Goal: Task Accomplishment & Management: Manage account settings

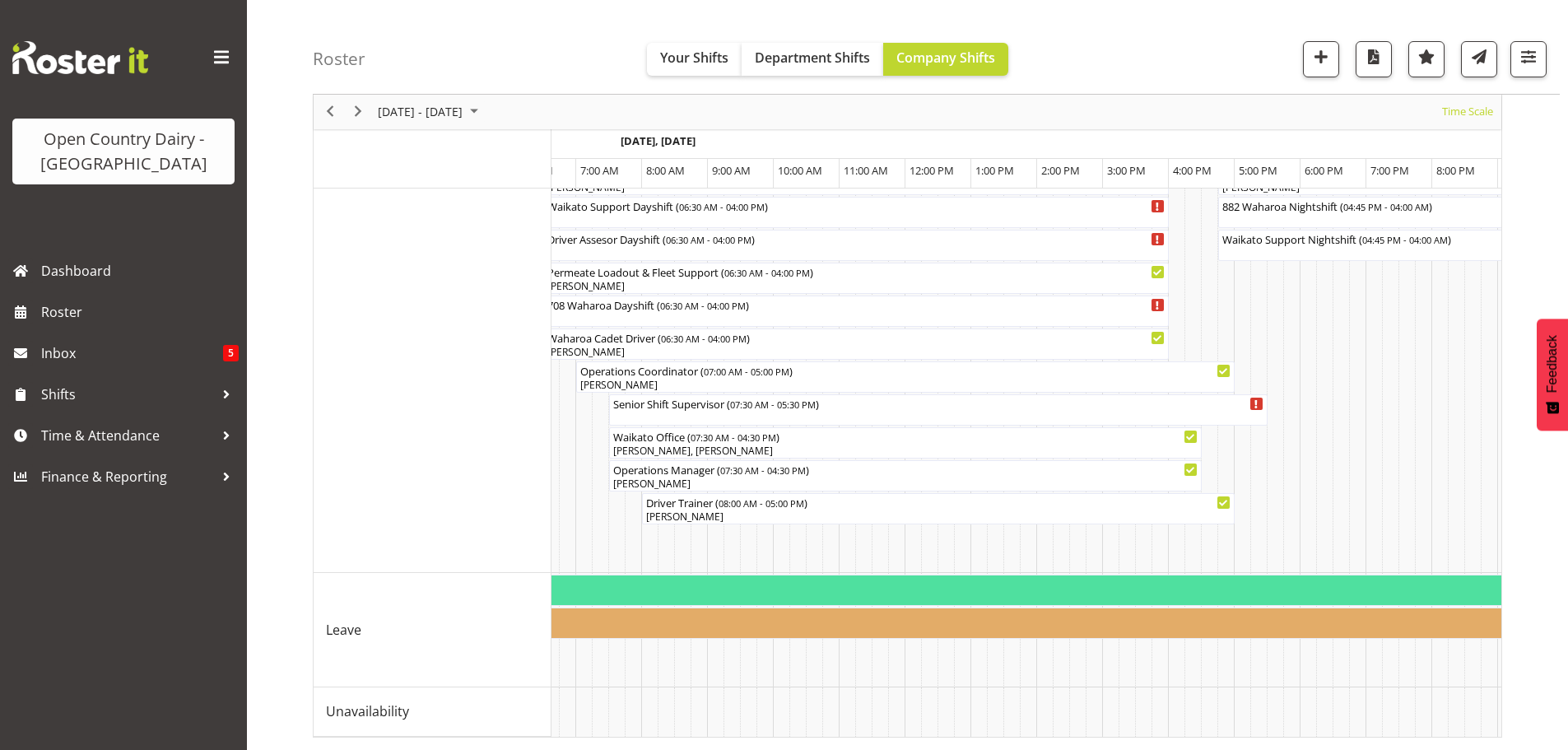
scroll to position [0, 3535]
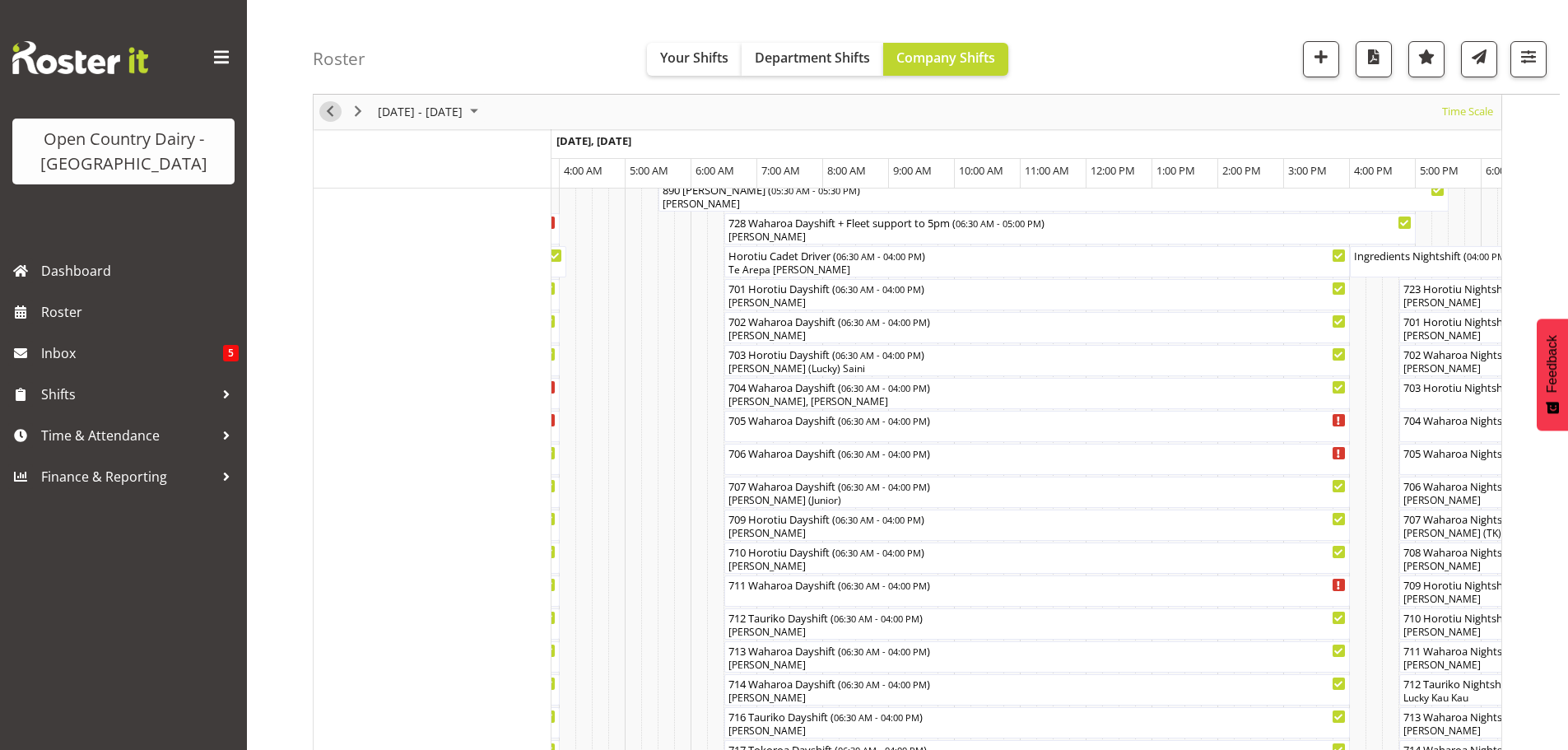
click at [330, 111] on span "Previous" at bounding box center [330, 112] width 19 height 20
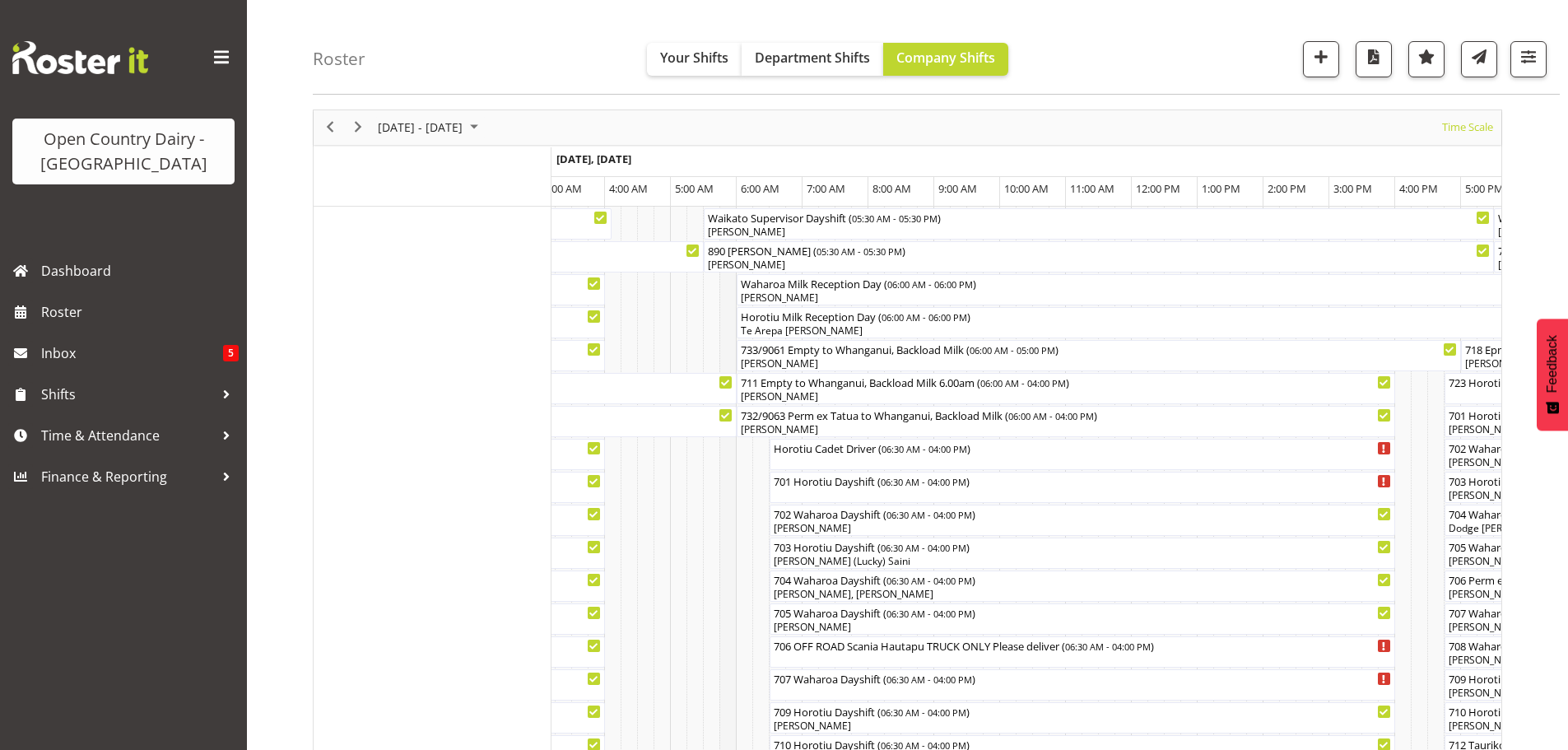
scroll to position [45, 0]
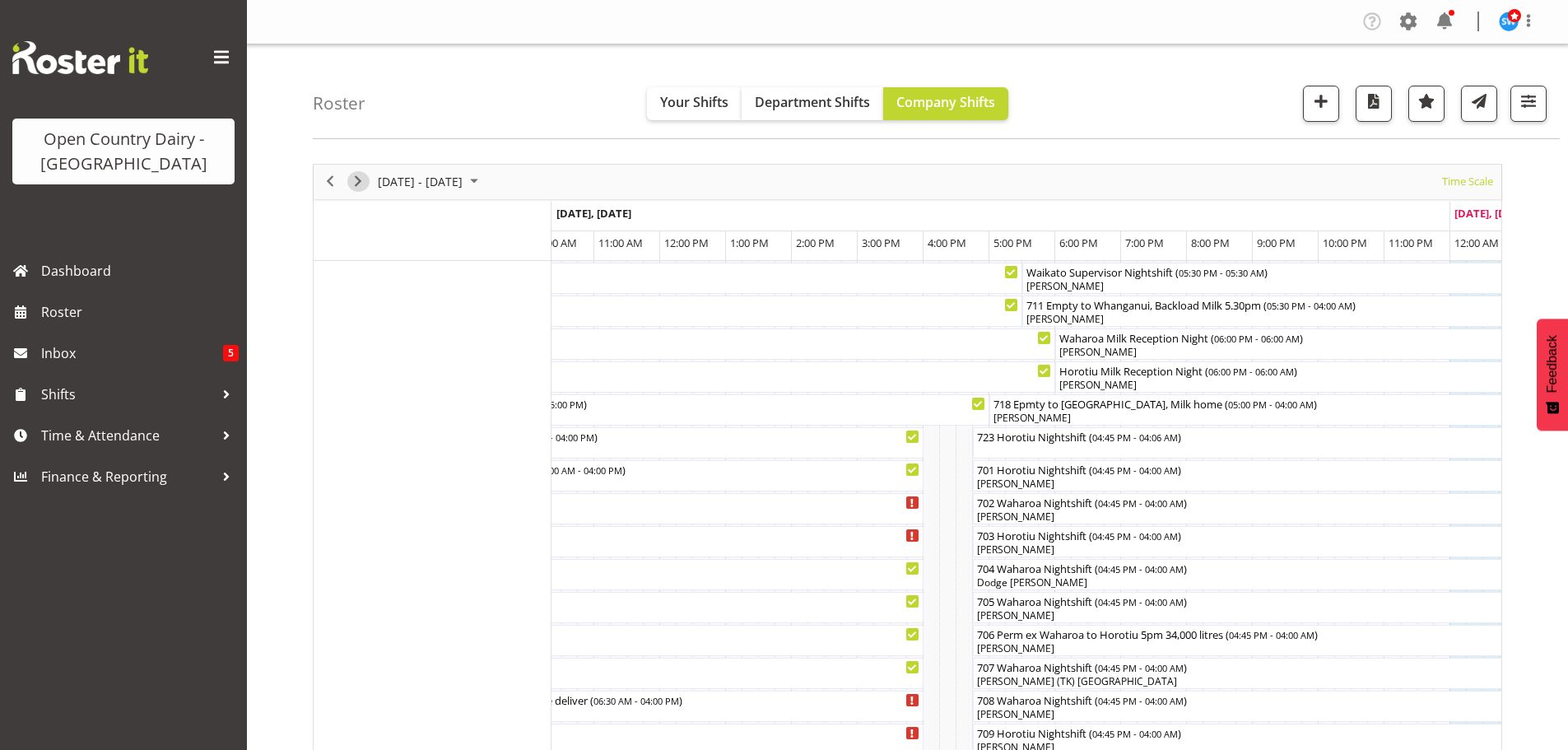
click at [358, 182] on span "Next" at bounding box center [358, 181] width 19 height 20
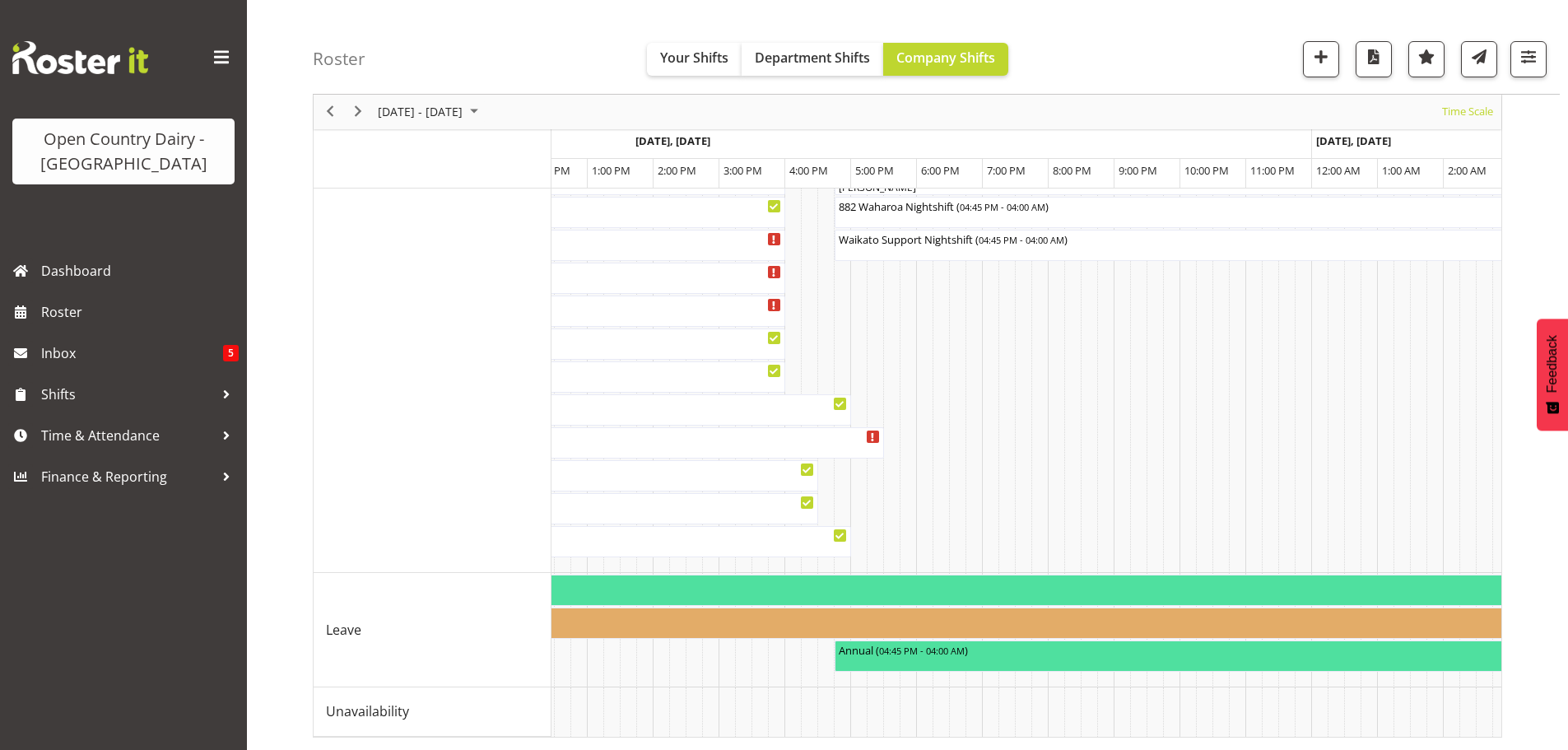
scroll to position [0, 952]
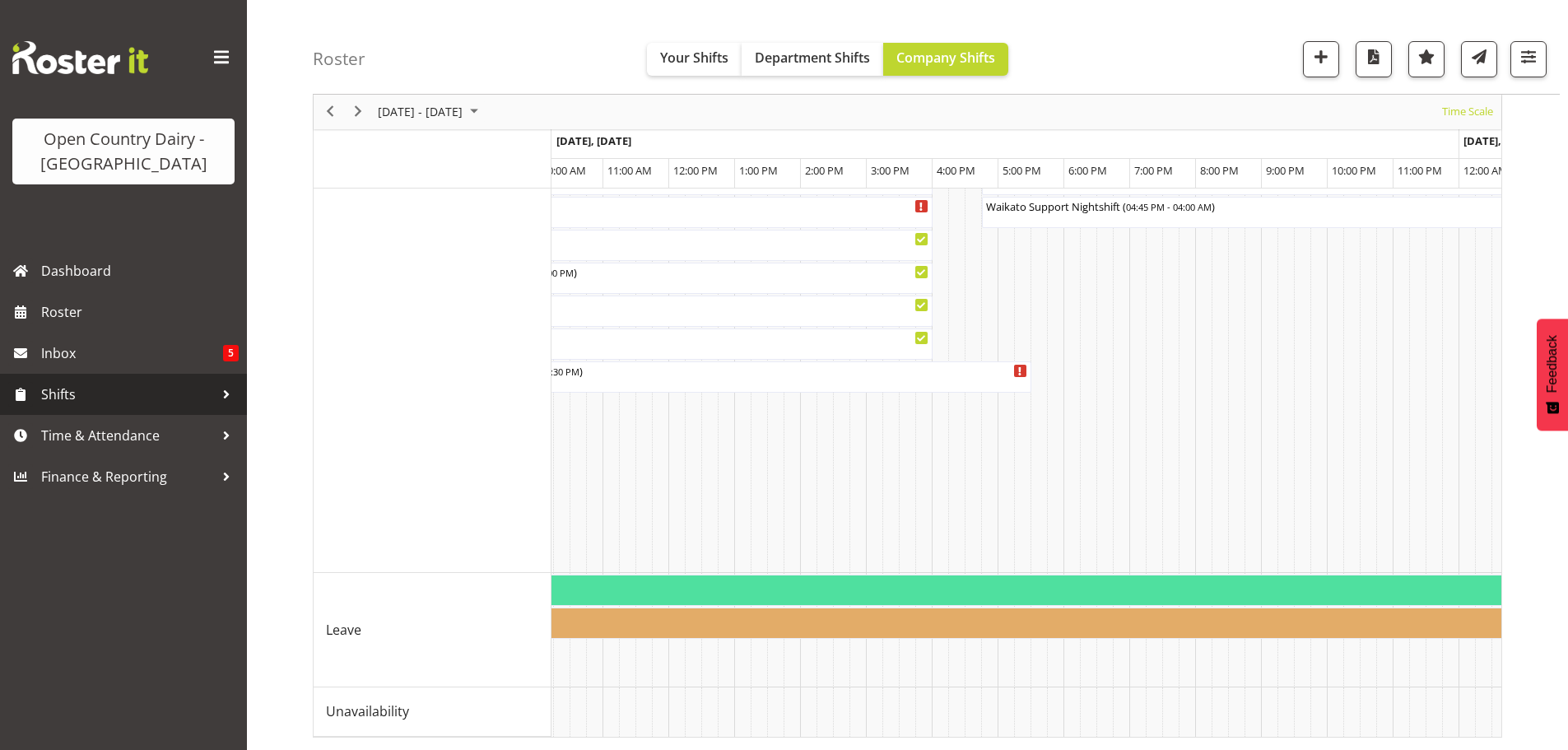
click at [59, 390] on span "Shifts" at bounding box center [128, 394] width 173 height 25
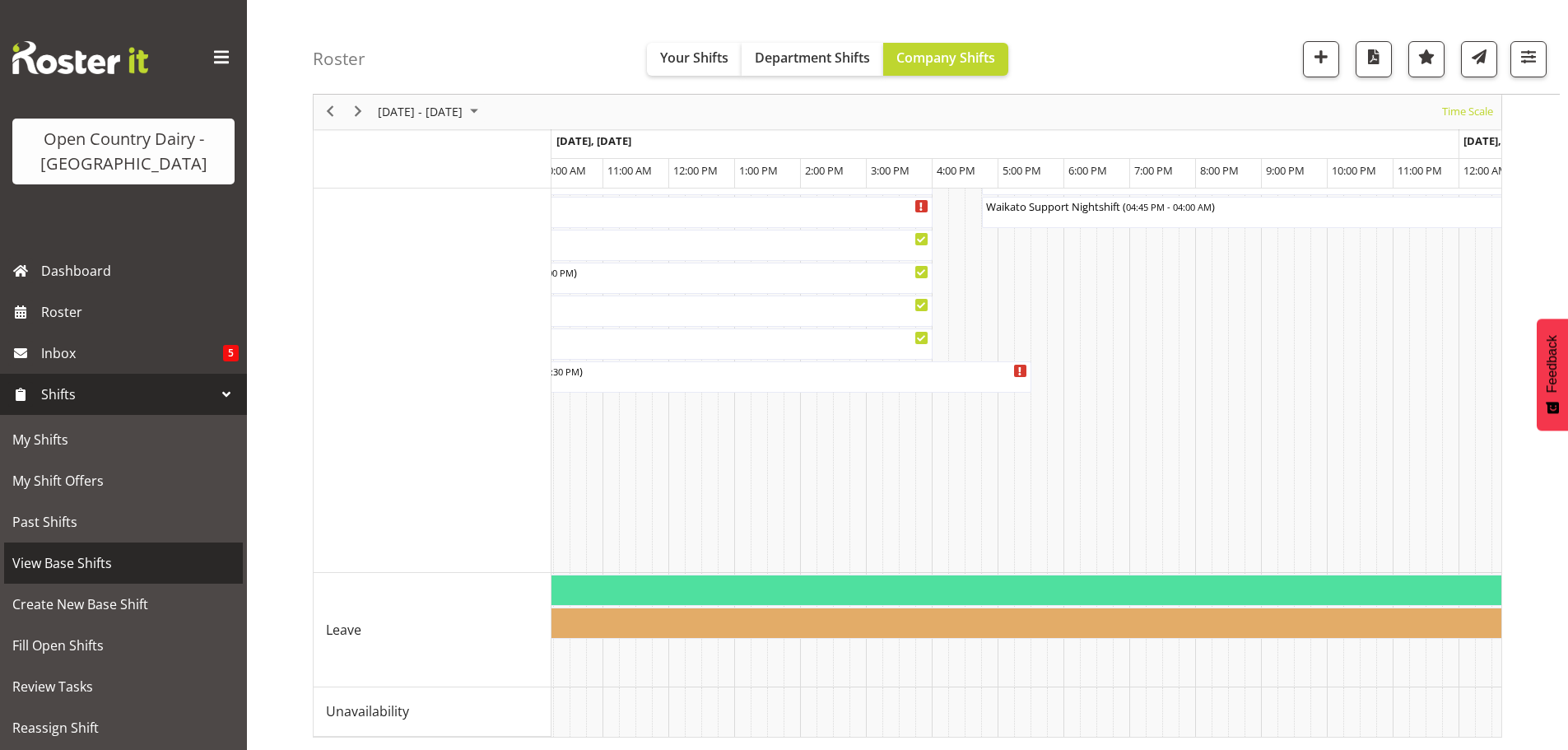
click at [73, 558] on span "View Base Shifts" at bounding box center [124, 563] width 222 height 25
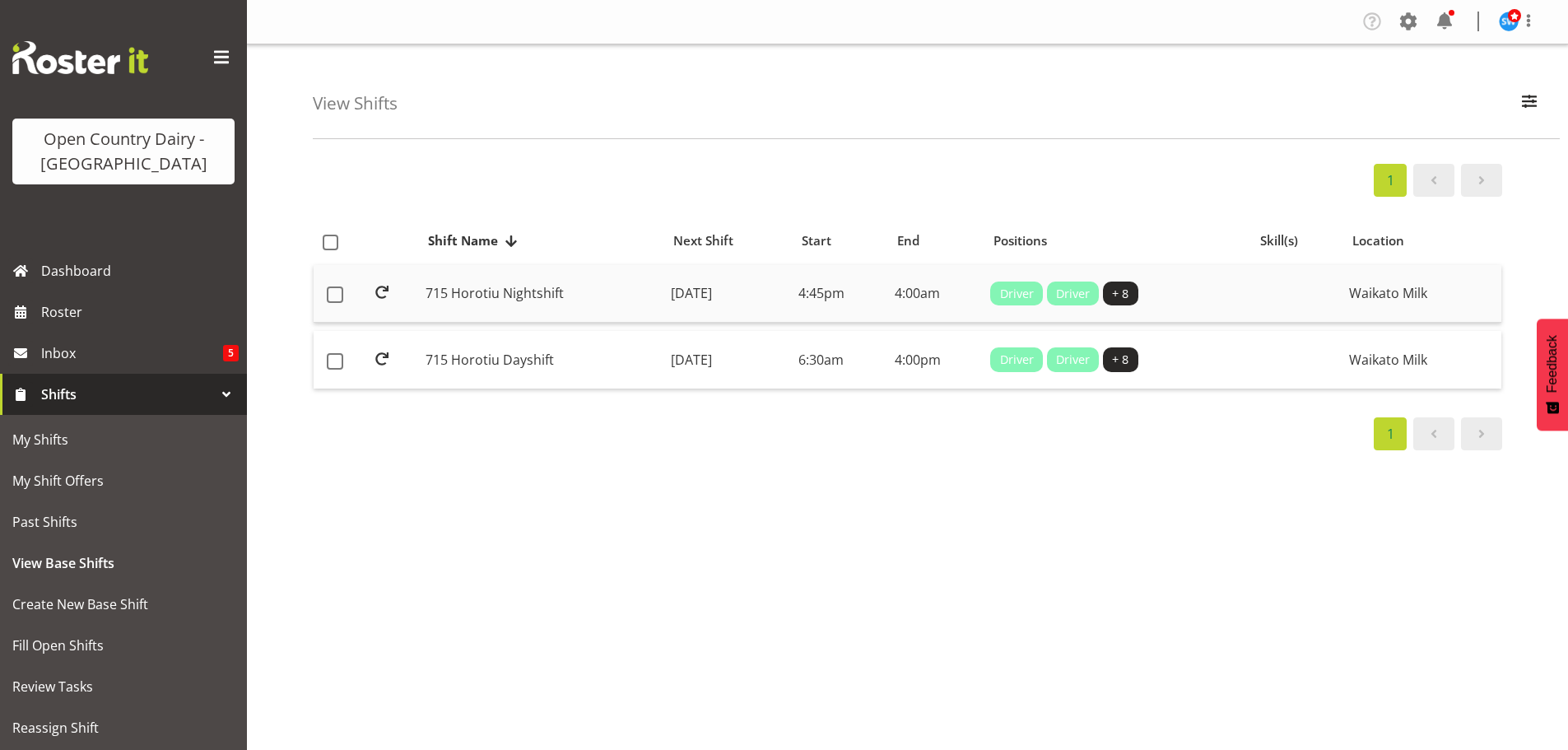
click at [709, 291] on td "Monday, 25th Aug 2025" at bounding box center [728, 294] width 128 height 58
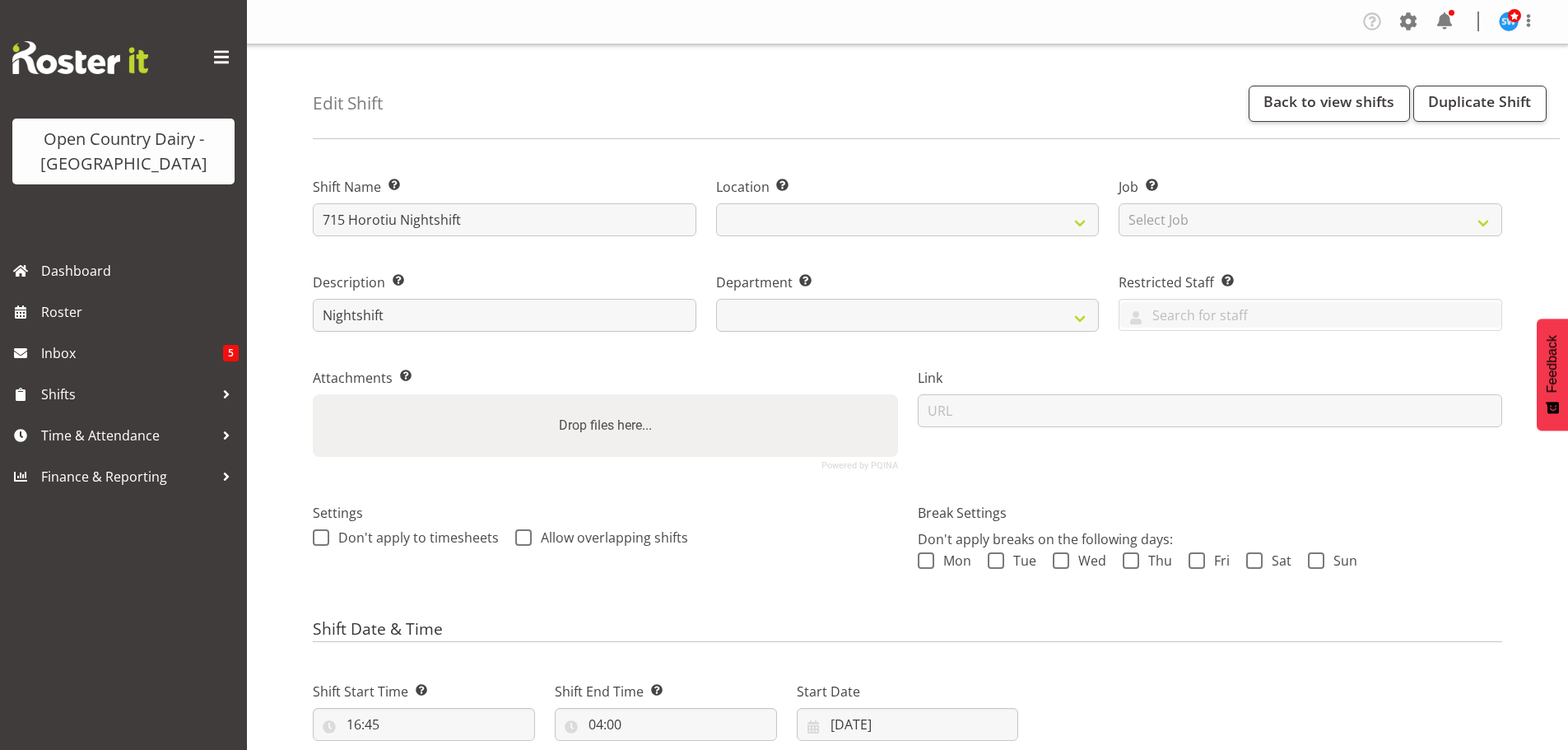
select select
select select "1054"
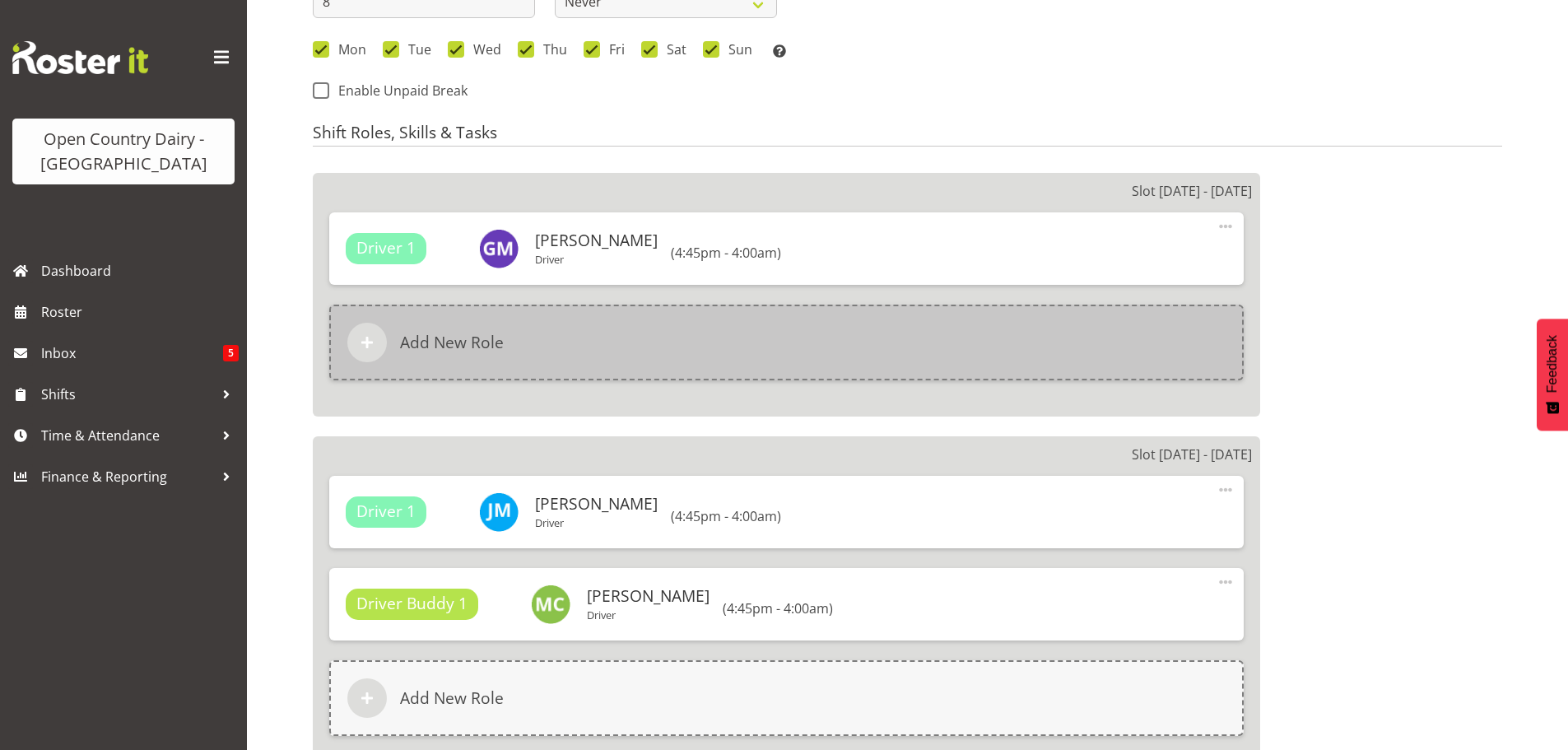
scroll to position [906, 0]
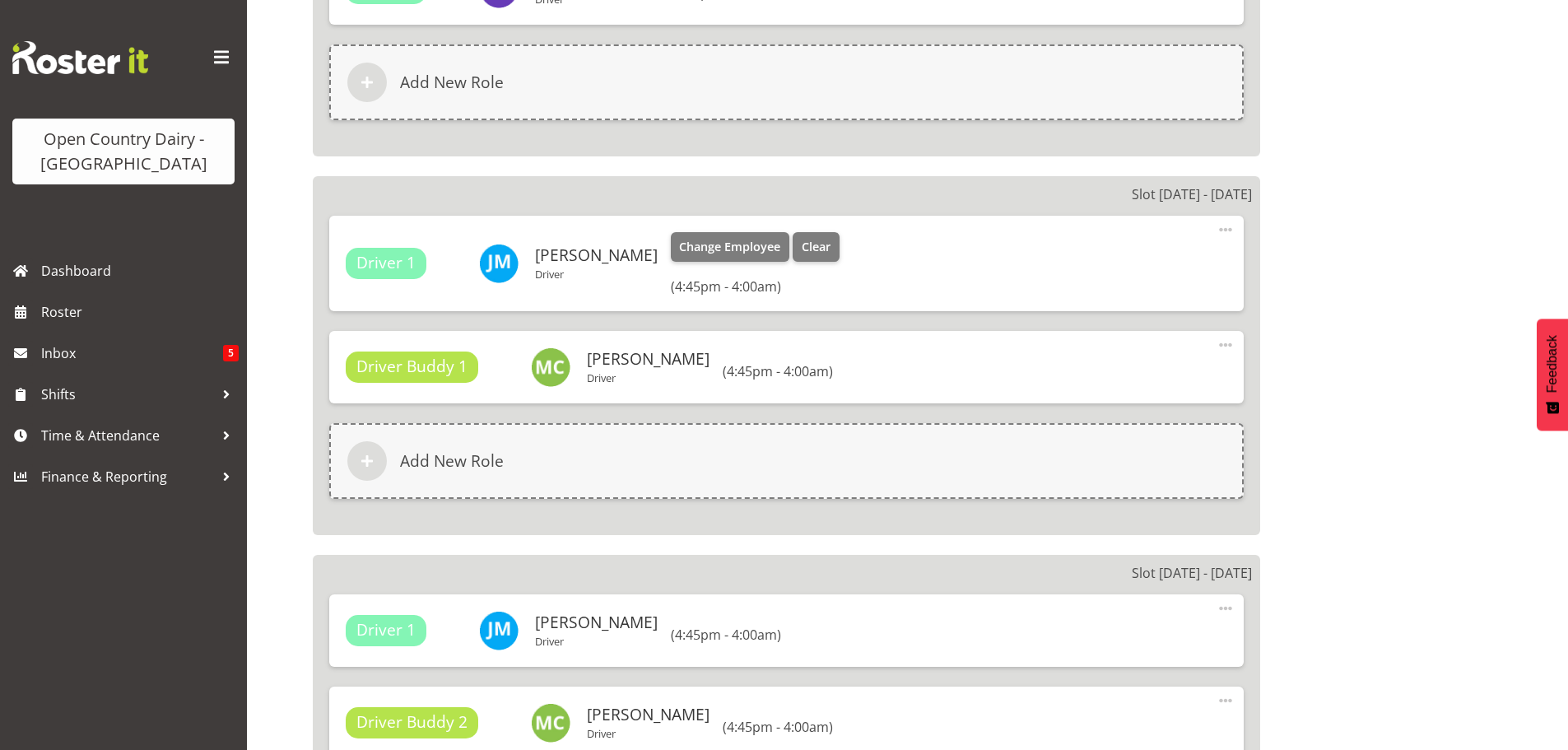
select select "820"
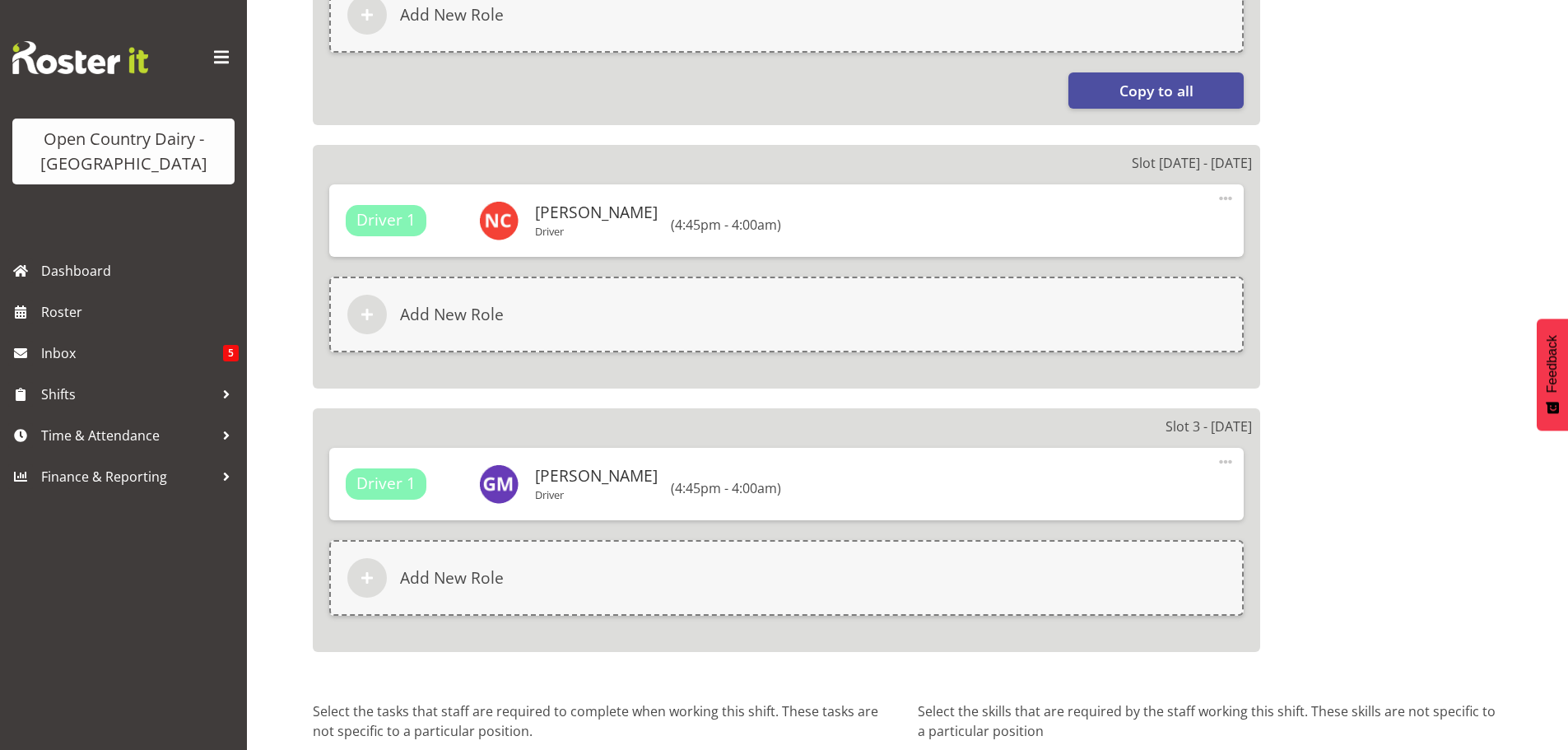
scroll to position [2869, 0]
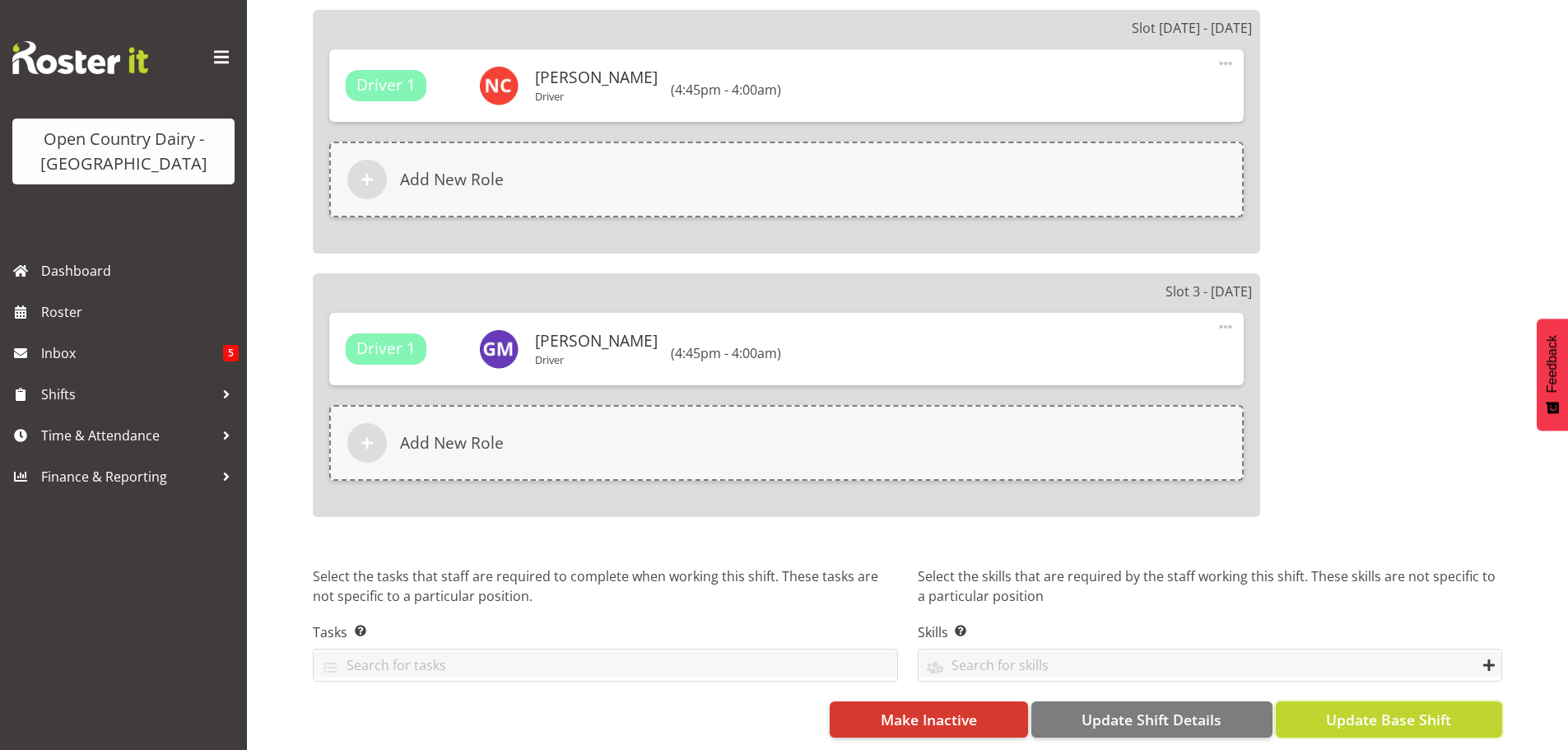
click at [1384, 709] on span "Update Base Shift" at bounding box center [1388, 719] width 125 height 21
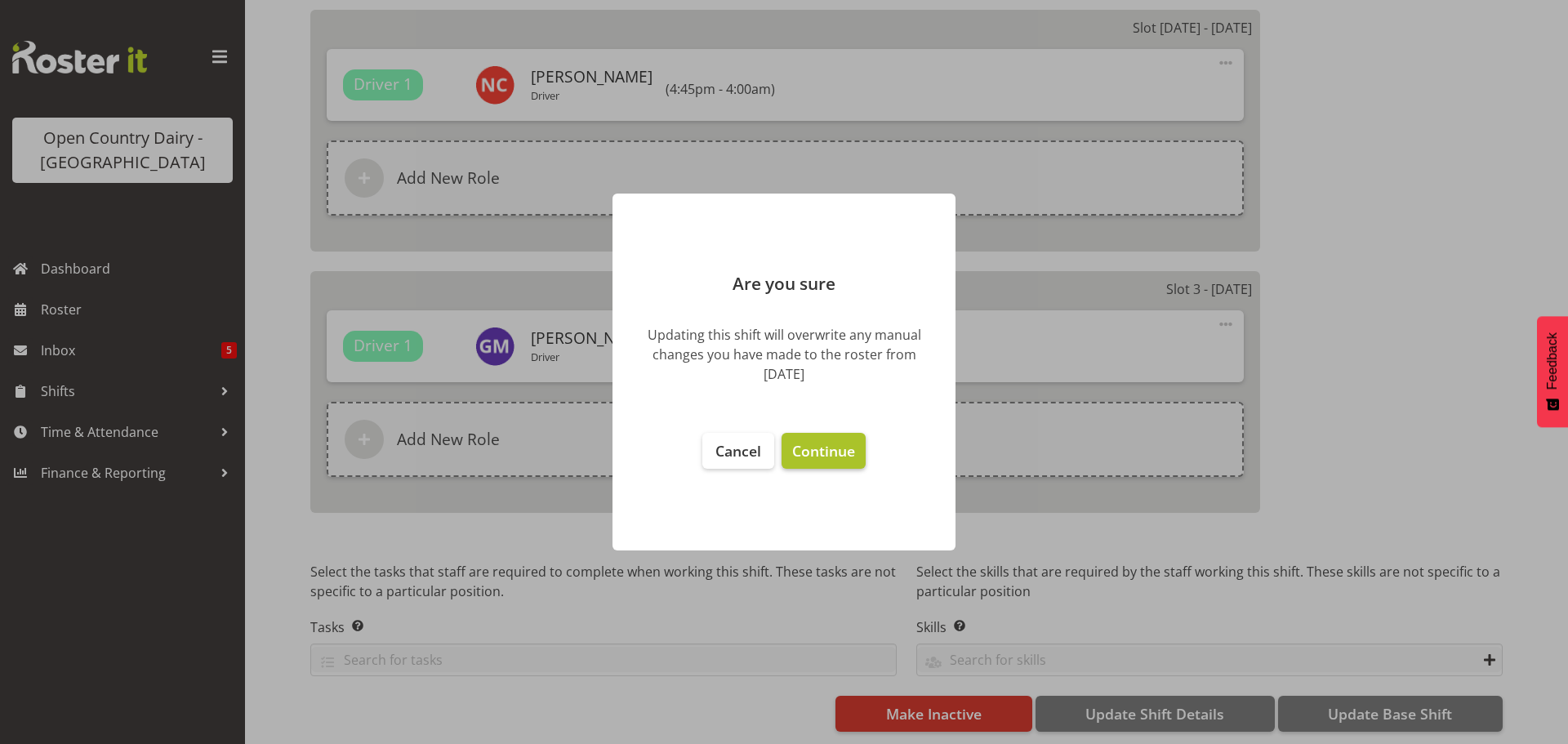
click at [817, 450] on span "Continue" at bounding box center [824, 451] width 63 height 19
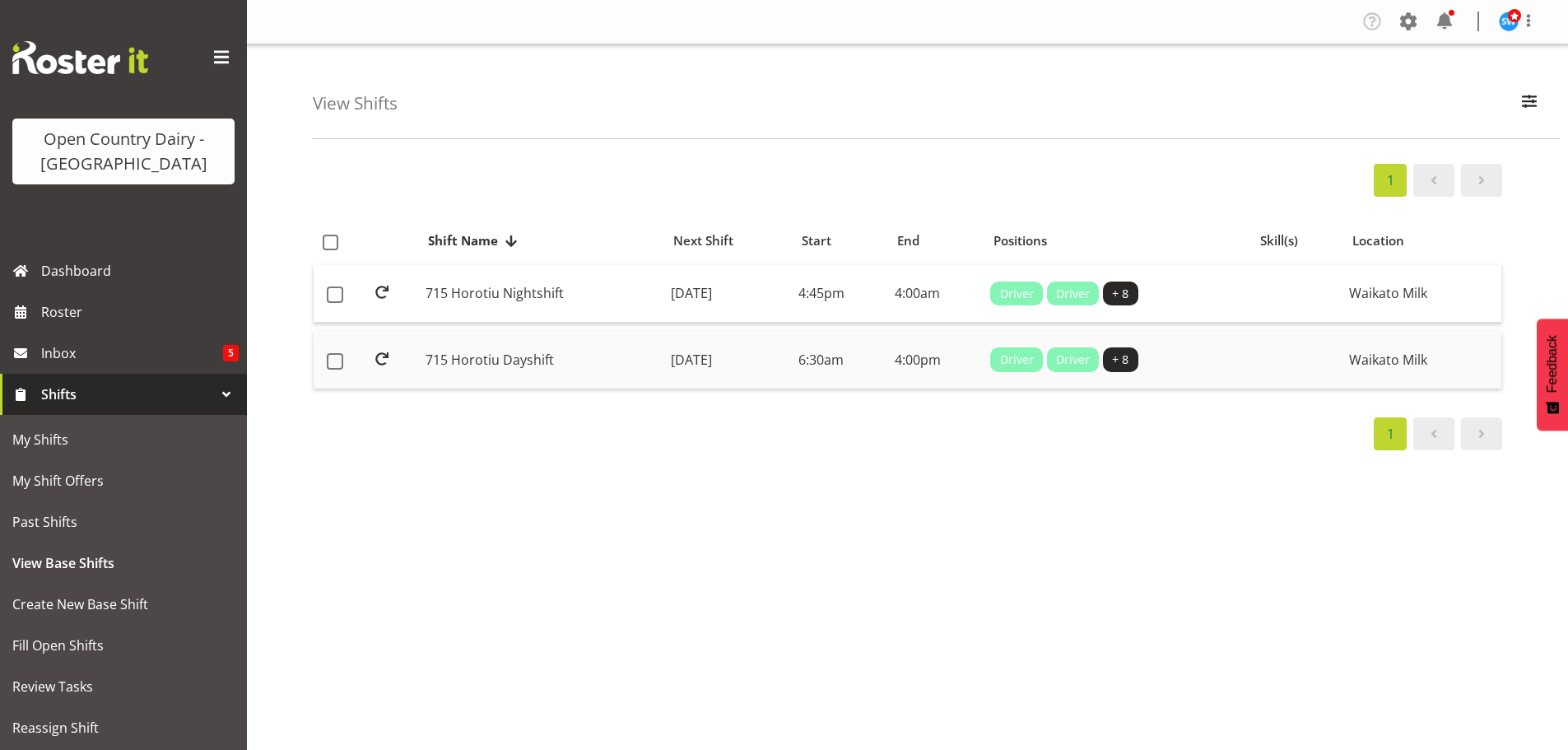
click at [697, 356] on td "Monday, 25th Aug 2025" at bounding box center [728, 360] width 128 height 58
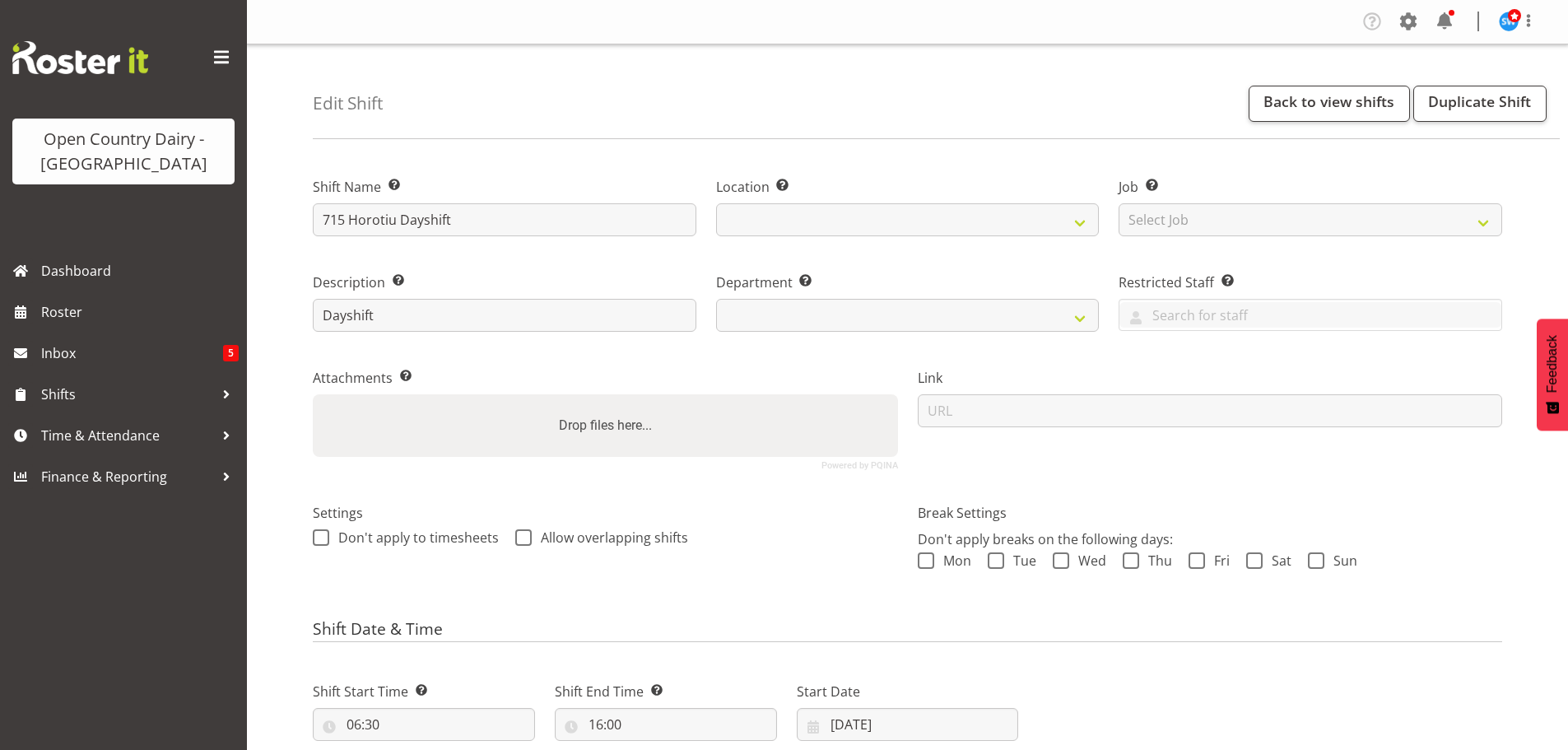
select select
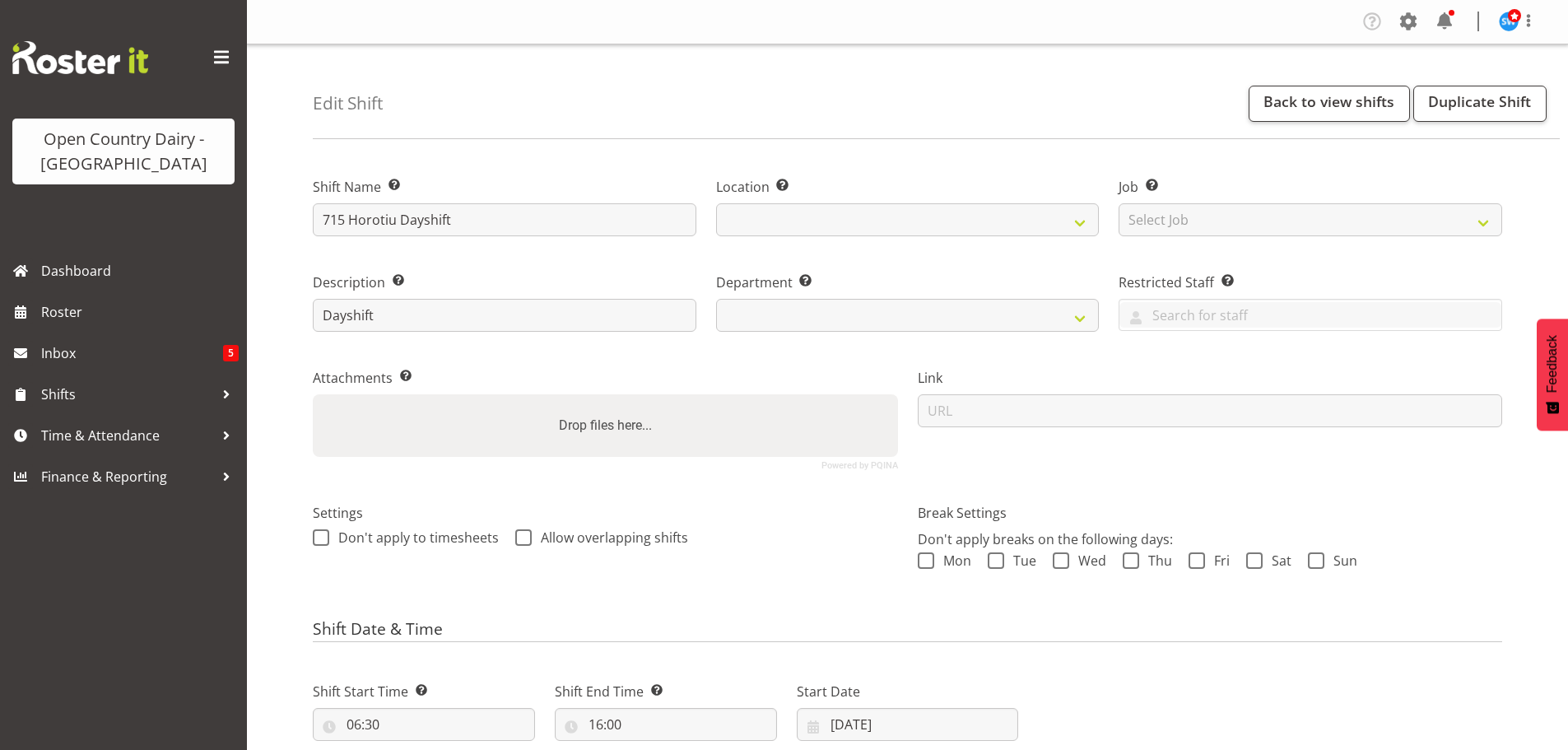
select select
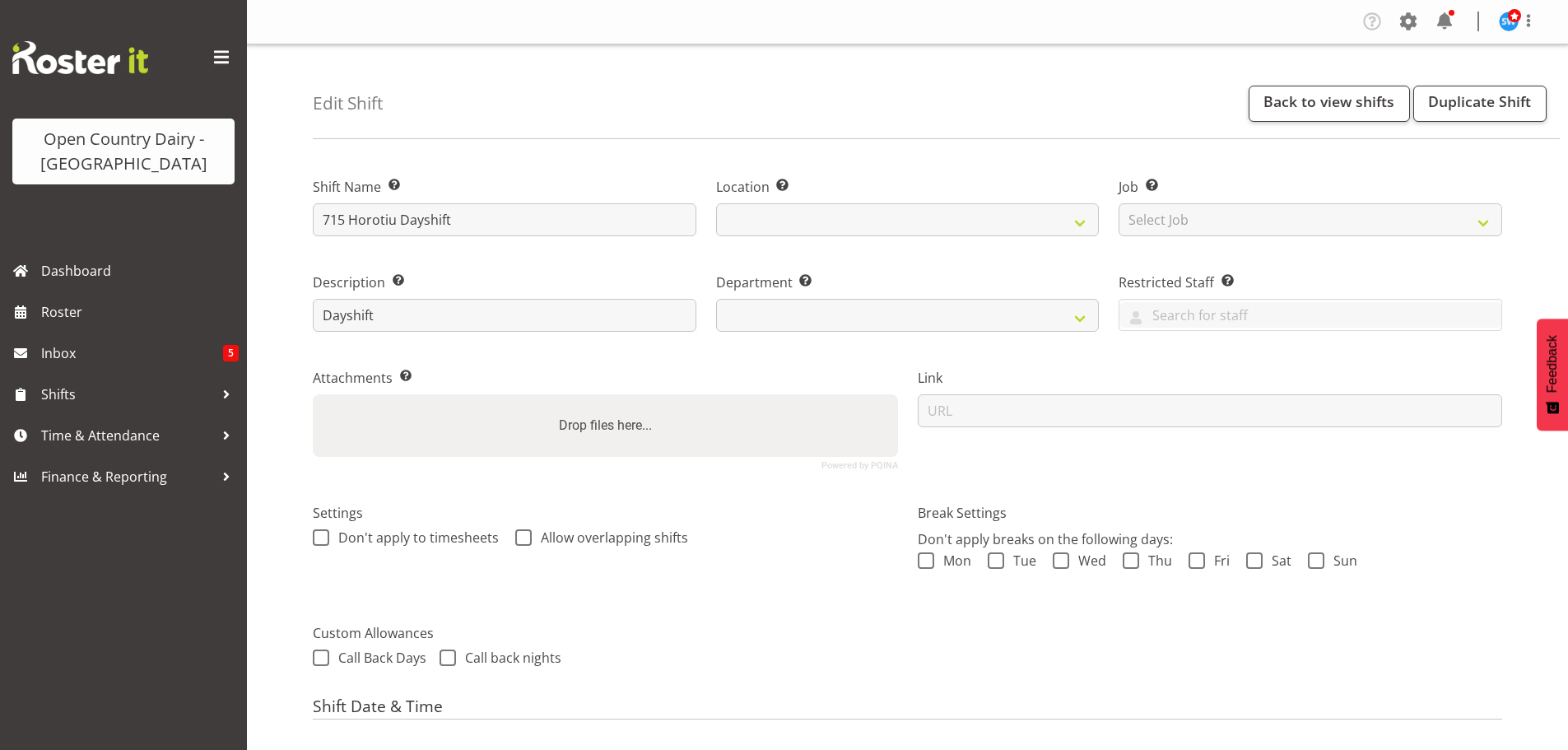
select select
select select "1054"
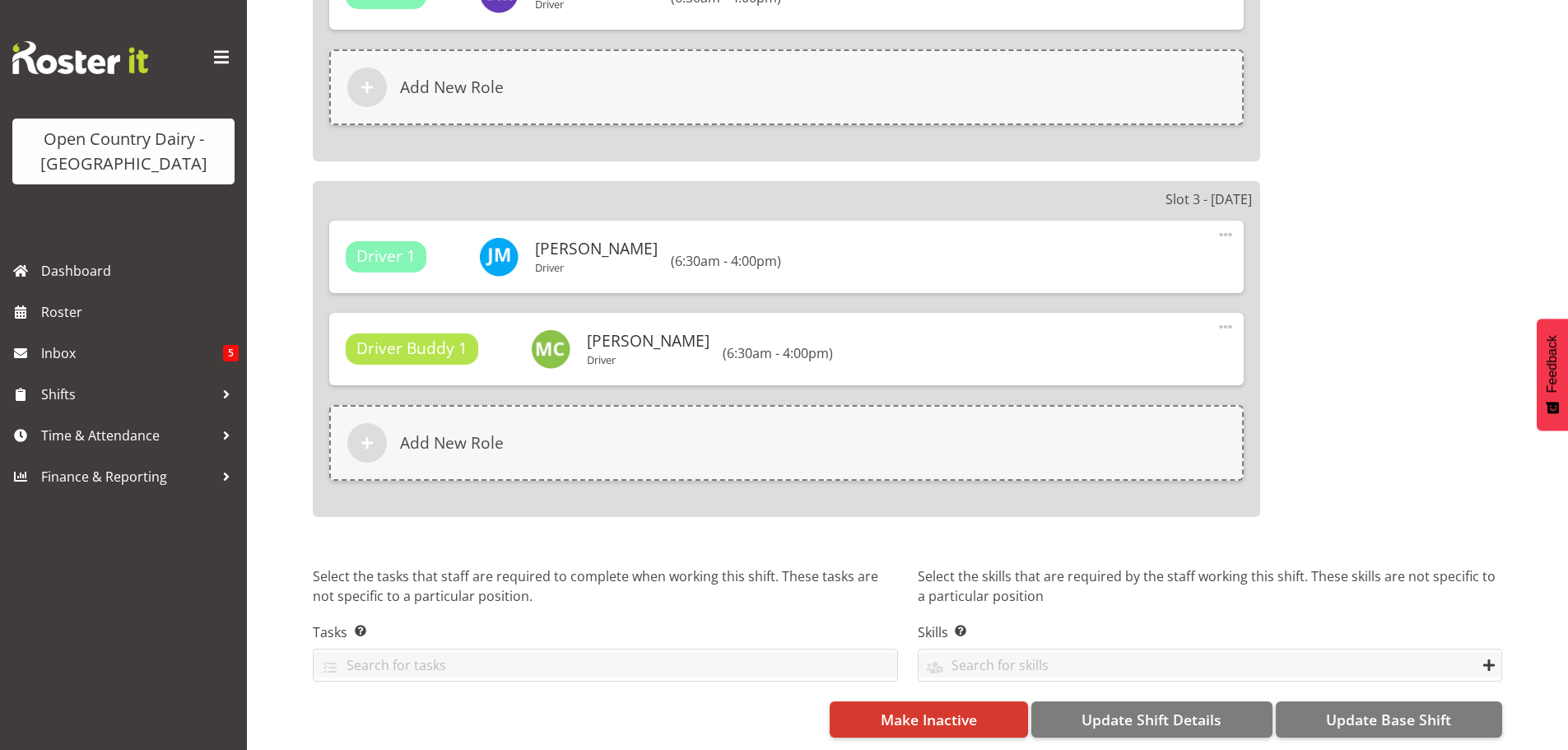
scroll to position [2869, 0]
click at [1358, 708] on span "Update Base Shift" at bounding box center [1388, 719] width 125 height 21
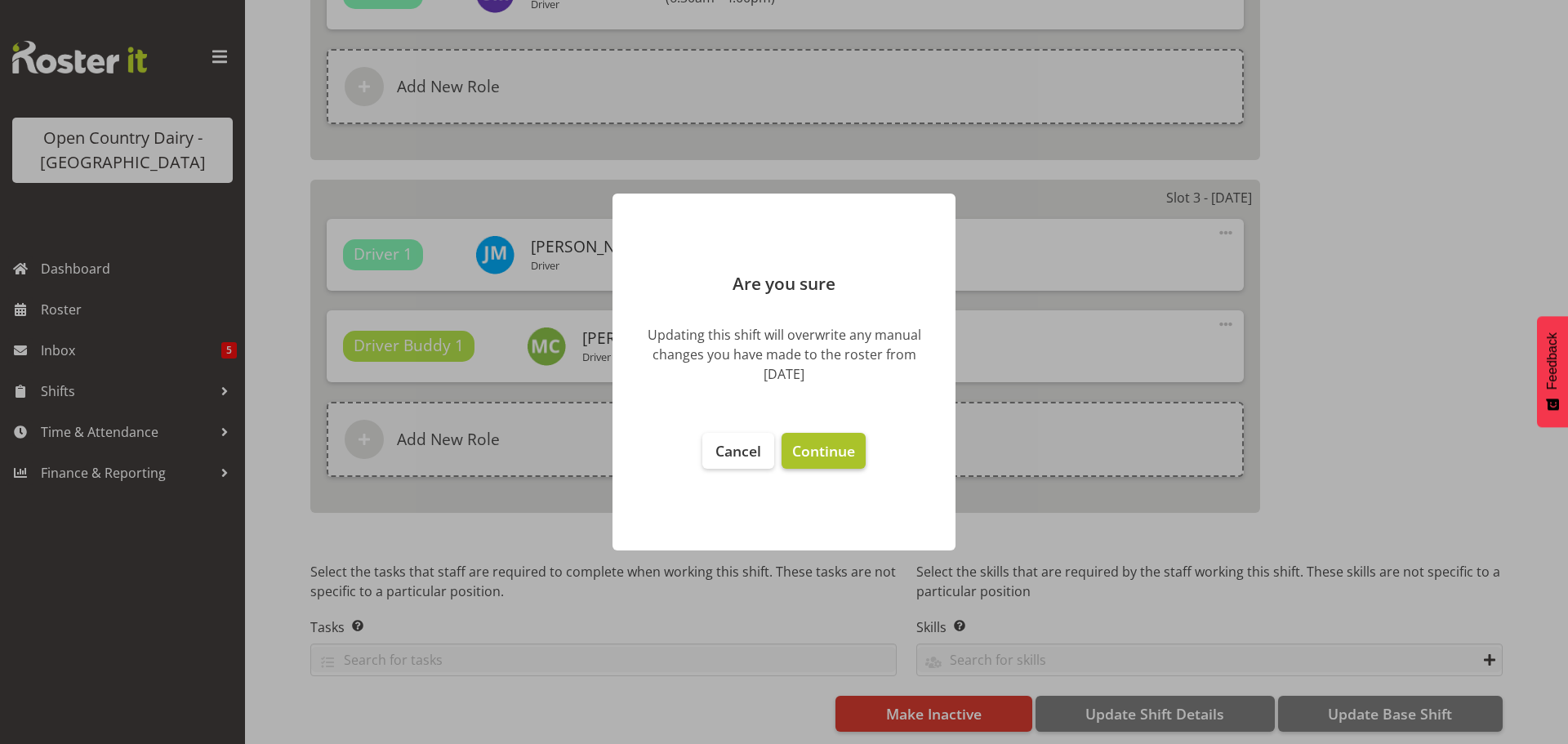
click at [821, 451] on span "Continue" at bounding box center [824, 451] width 63 height 19
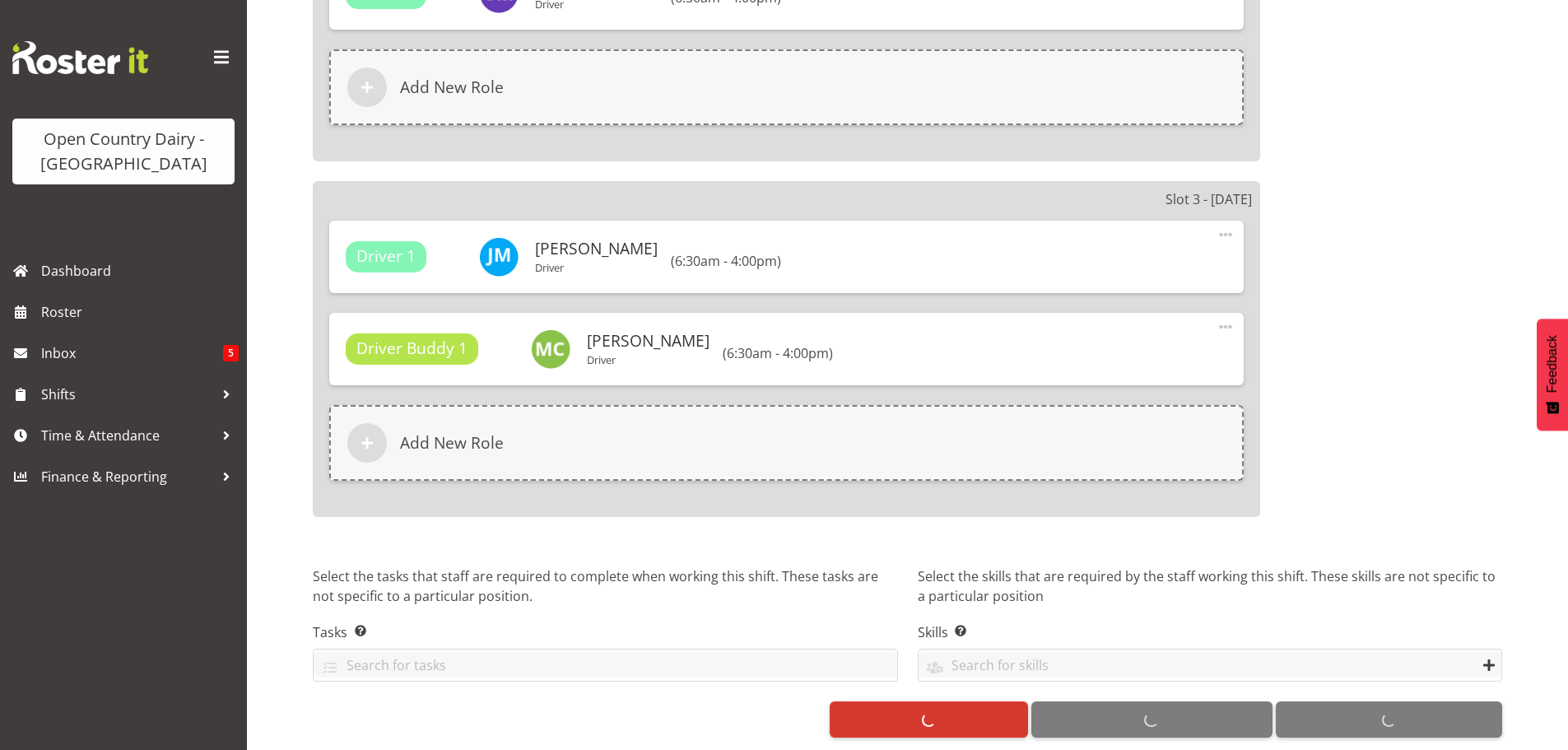
select select
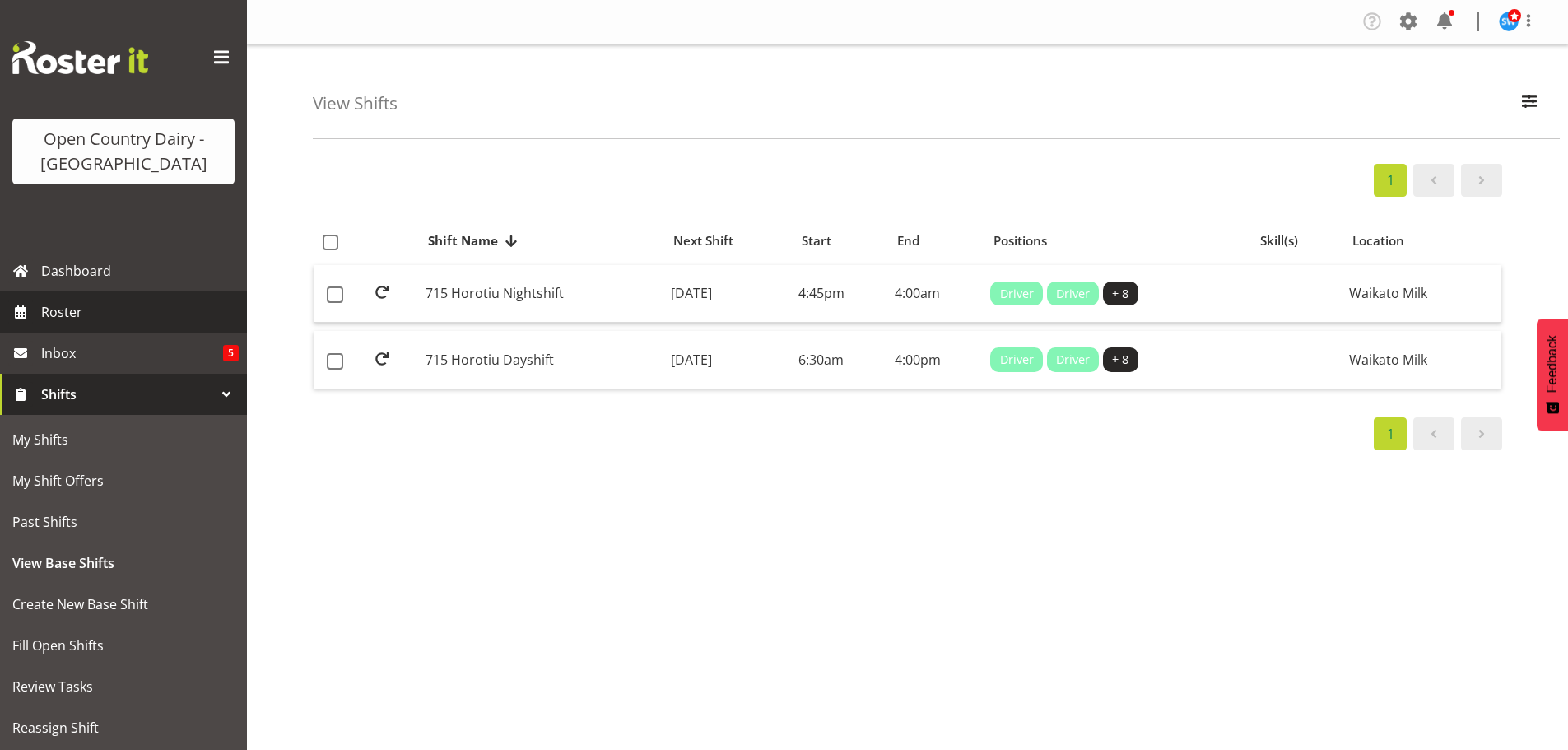
click at [58, 309] on span "Roster" at bounding box center [140, 312] width 197 height 25
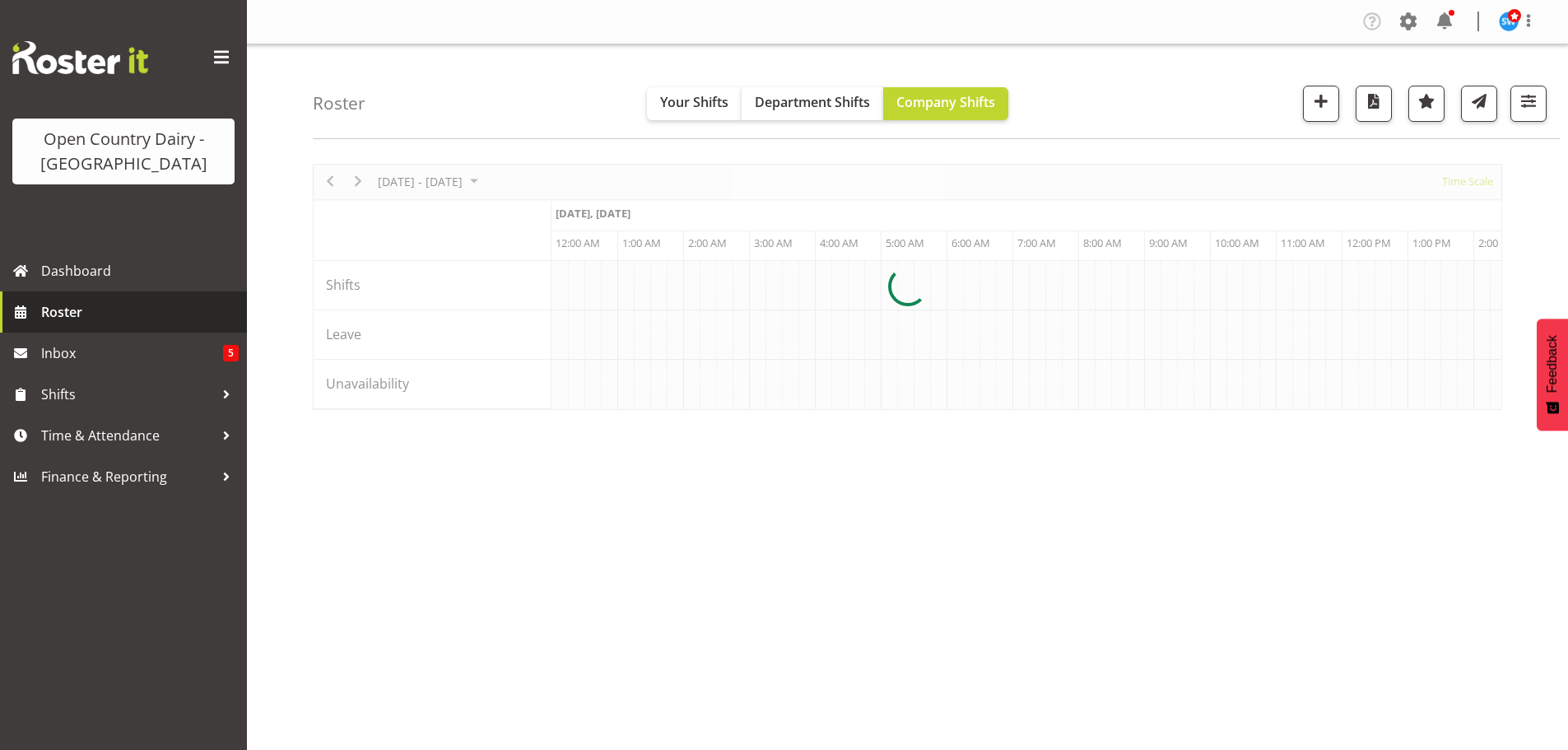
scroll to position [0, 3161]
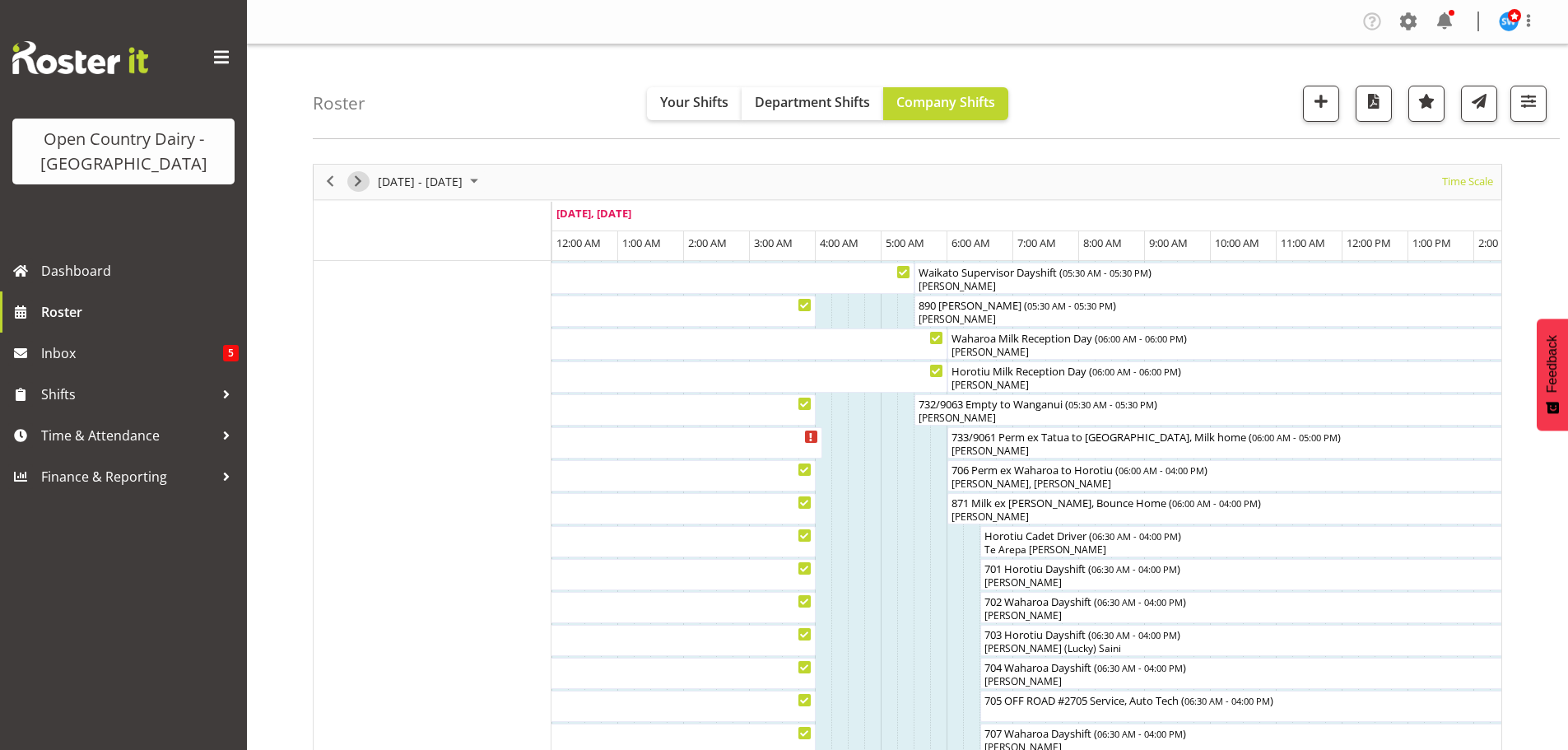
click at [355, 178] on span "Next" at bounding box center [358, 181] width 19 height 20
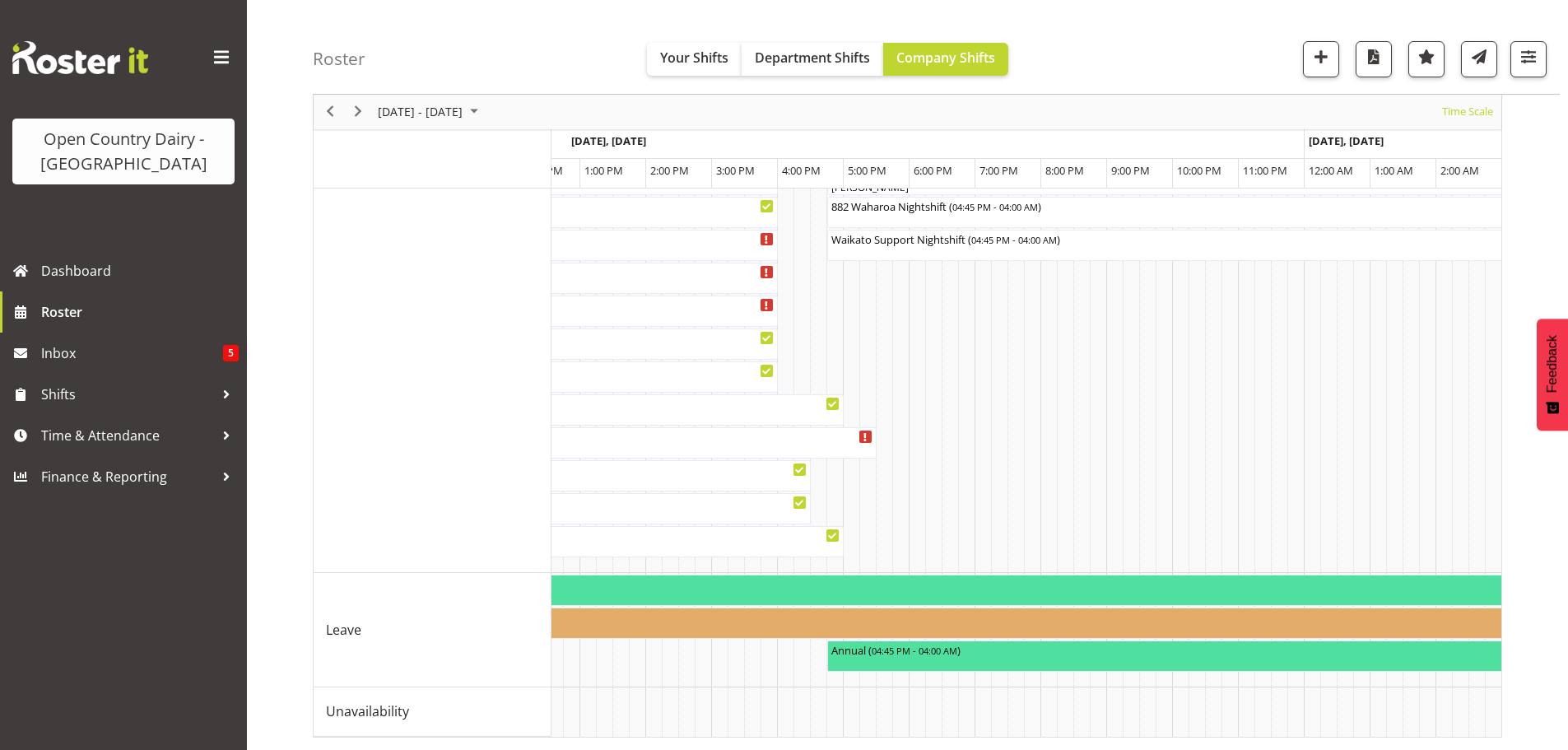
scroll to position [0, 944]
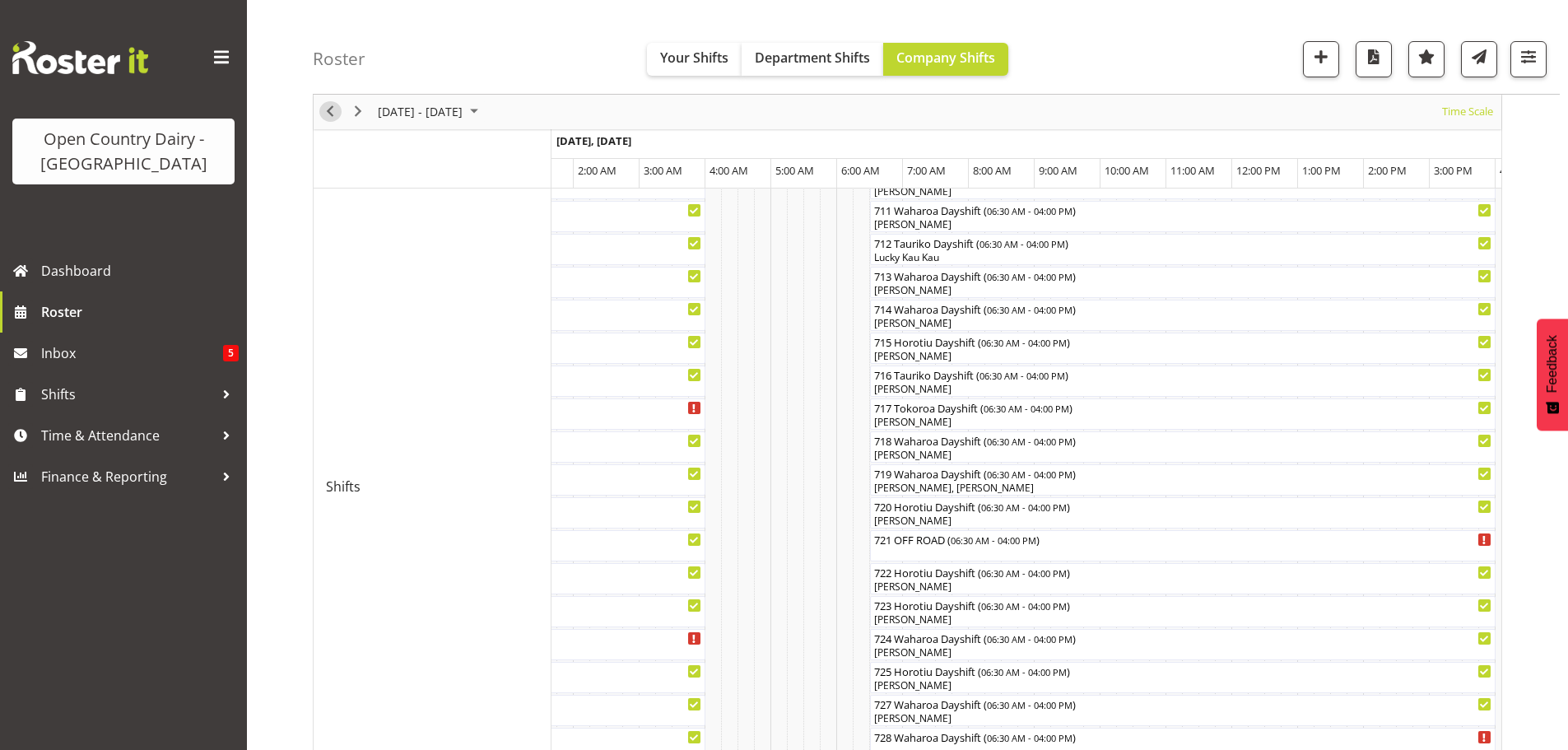
click at [327, 112] on span "Previous" at bounding box center [330, 112] width 19 height 20
